Goal: Information Seeking & Learning: Learn about a topic

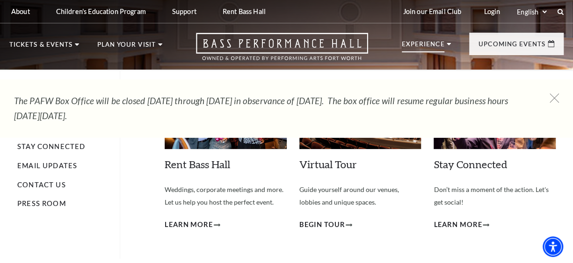
click at [420, 42] on p "Experience" at bounding box center [423, 46] width 43 height 11
click at [422, 43] on p "Experience" at bounding box center [423, 46] width 43 height 11
click at [447, 44] on use at bounding box center [449, 44] width 4 height 2
click at [414, 43] on p "Experience" at bounding box center [423, 46] width 43 height 11
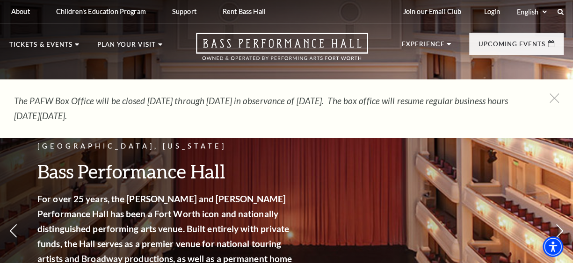
click at [5, 224] on div "[GEOGRAPHIC_DATA], [US_STATE] Bass Performance Hall For over 25 years, the [PER…" at bounding box center [286, 201] width 573 height 422
click at [14, 231] on icon at bounding box center [13, 231] width 10 height 16
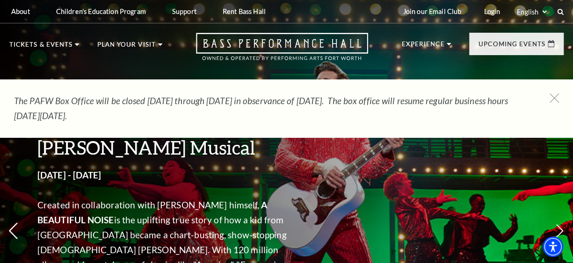
click at [15, 227] on icon at bounding box center [13, 231] width 10 height 16
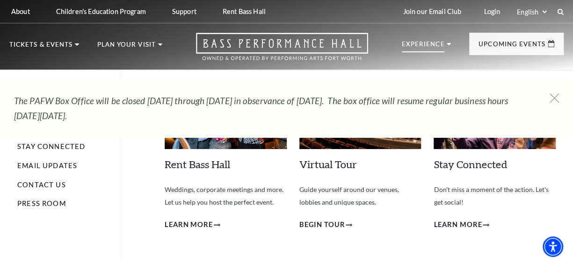
click at [403, 43] on p "Experience" at bounding box center [423, 46] width 43 height 11
click at [424, 47] on p "Experience" at bounding box center [423, 46] width 43 height 11
click at [420, 47] on p "Experience" at bounding box center [423, 46] width 43 height 11
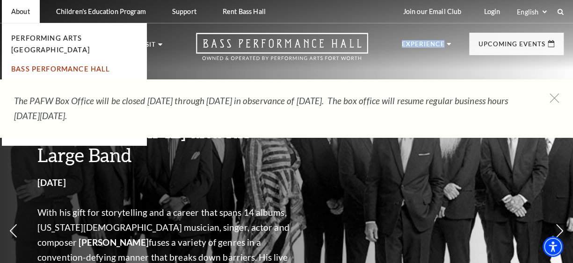
click at [36, 65] on link "Bass Performance Hall" at bounding box center [60, 69] width 99 height 8
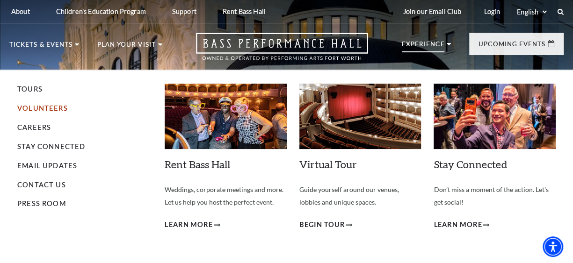
click at [30, 105] on link "Volunteers" at bounding box center [42, 108] width 51 height 8
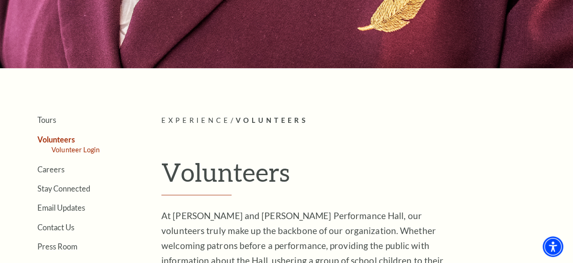
scroll to position [140, 0]
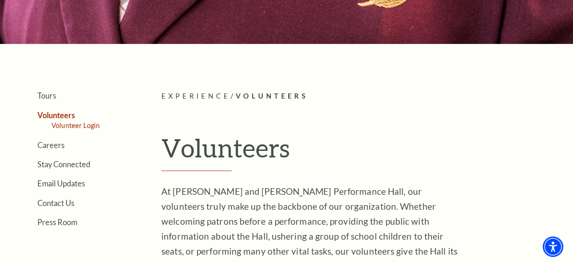
click at [75, 124] on link "Volunteer Login" at bounding box center [75, 126] width 48 height 8
